Goal: Find specific page/section: Find specific page/section

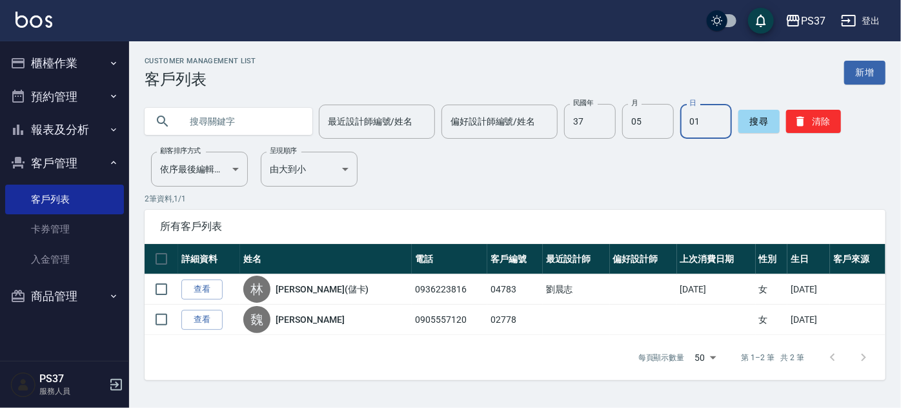
click at [388, 178] on div "Customer Management List 客戶列表 新增 最近設計師編號/姓名 最近設計師編號/姓名 偏好設計師編號/姓名 偏好設計師編號/姓名 民國…" at bounding box center [515, 218] width 772 height 323
click at [796, 125] on icon "button" at bounding box center [800, 122] width 8 height 10
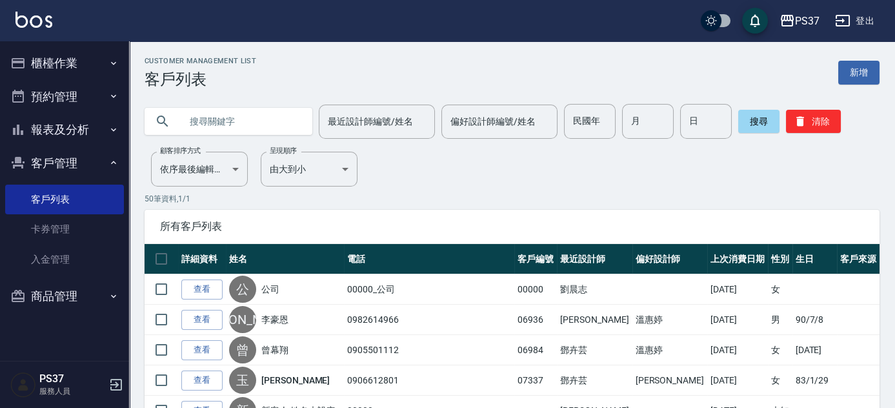
click at [52, 132] on button "報表及分析" at bounding box center [64, 130] width 119 height 34
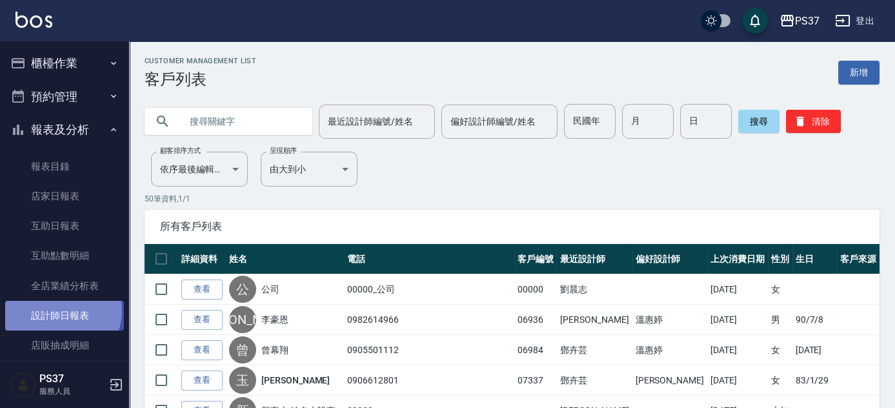
click at [59, 310] on link "設計師日報表" at bounding box center [64, 316] width 119 height 30
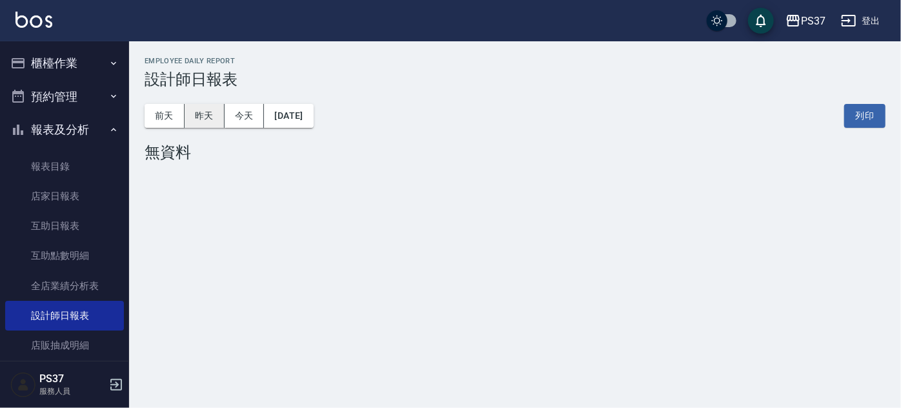
click at [210, 118] on button "昨天" at bounding box center [205, 116] width 40 height 24
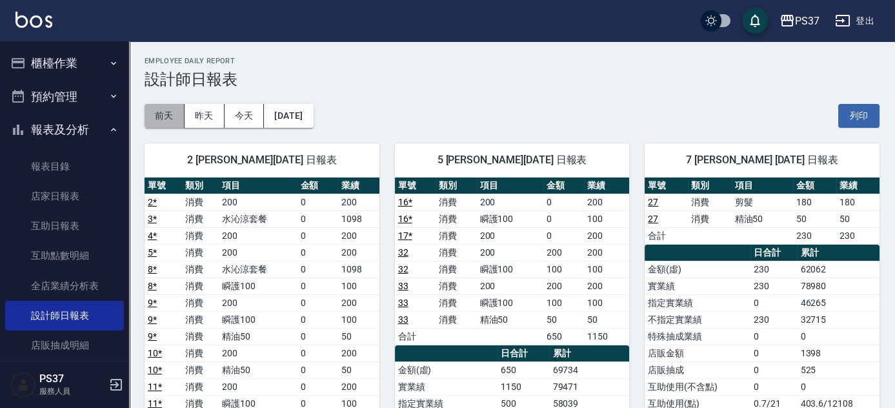
click at [162, 114] on button "前天" at bounding box center [165, 116] width 40 height 24
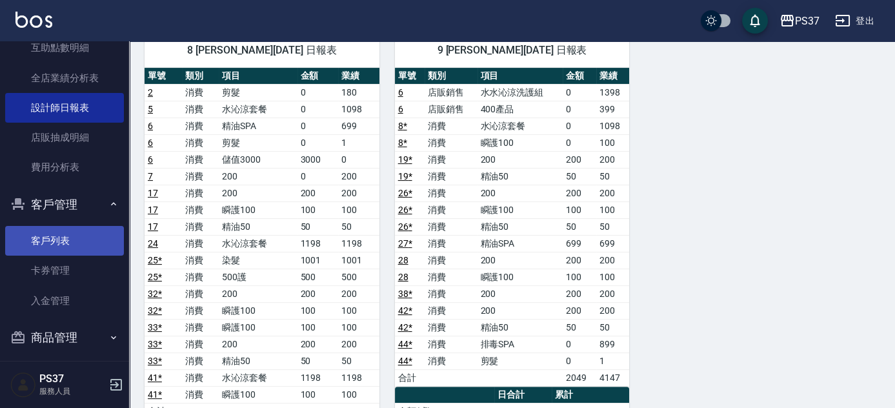
scroll to position [216, 0]
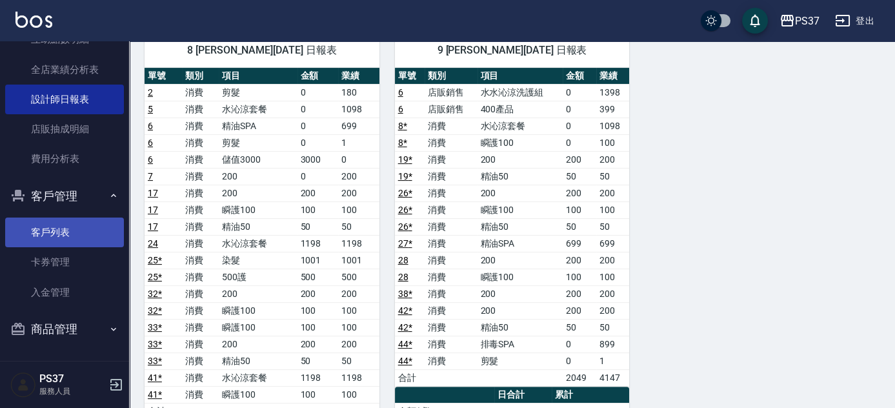
click at [65, 179] on ul "客戶列表 卡券管理 入金管理" at bounding box center [64, 54] width 119 height 249
click at [64, 220] on link "客戶列表" at bounding box center [64, 232] width 119 height 30
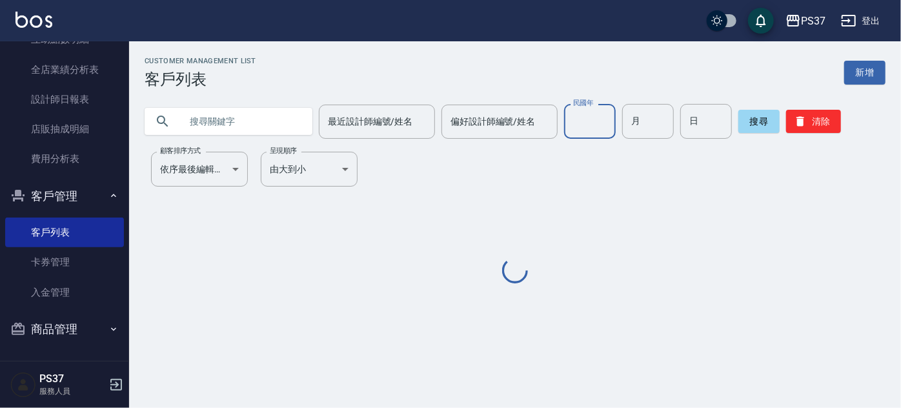
drag, startPoint x: 582, startPoint y: 127, endPoint x: 612, endPoint y: 135, distance: 30.8
click at [582, 127] on input "民國年" at bounding box center [590, 121] width 52 height 35
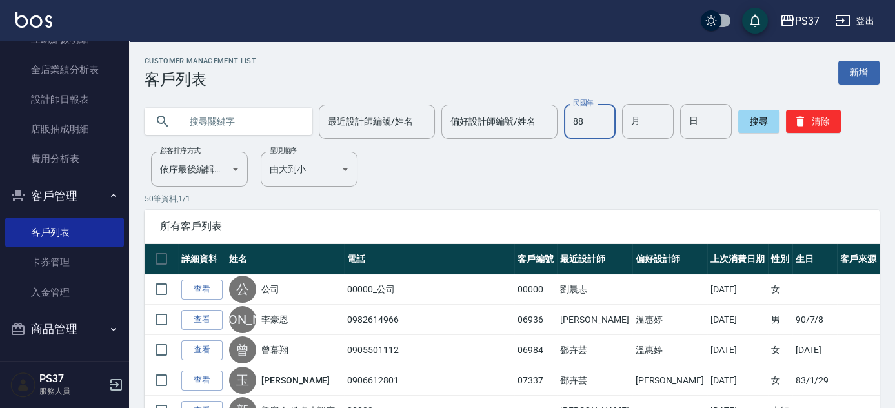
type input "88"
type input "12"
type input "19"
